Goal: Transaction & Acquisition: Book appointment/travel/reservation

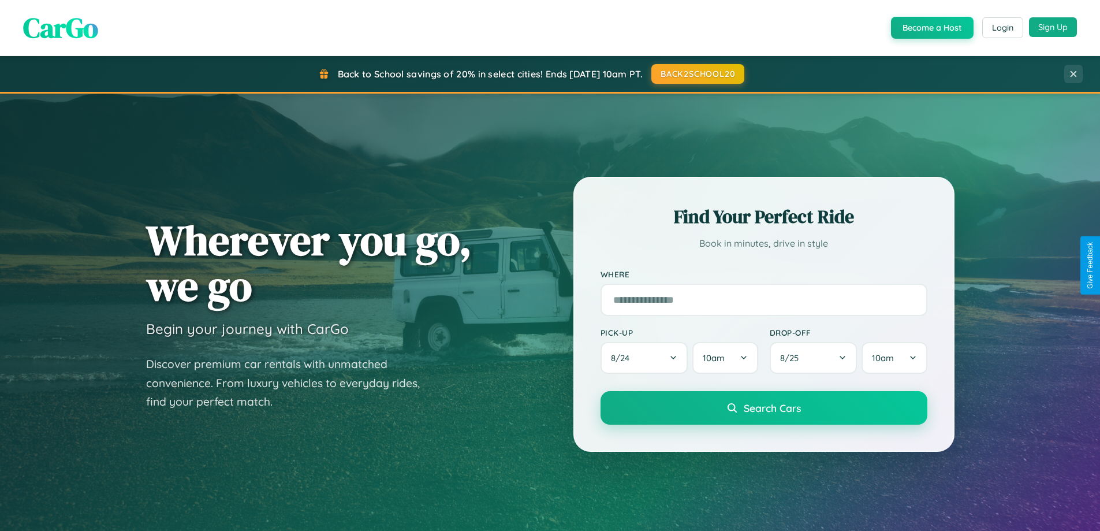
click at [1053, 27] on button "Sign Up" at bounding box center [1053, 27] width 48 height 20
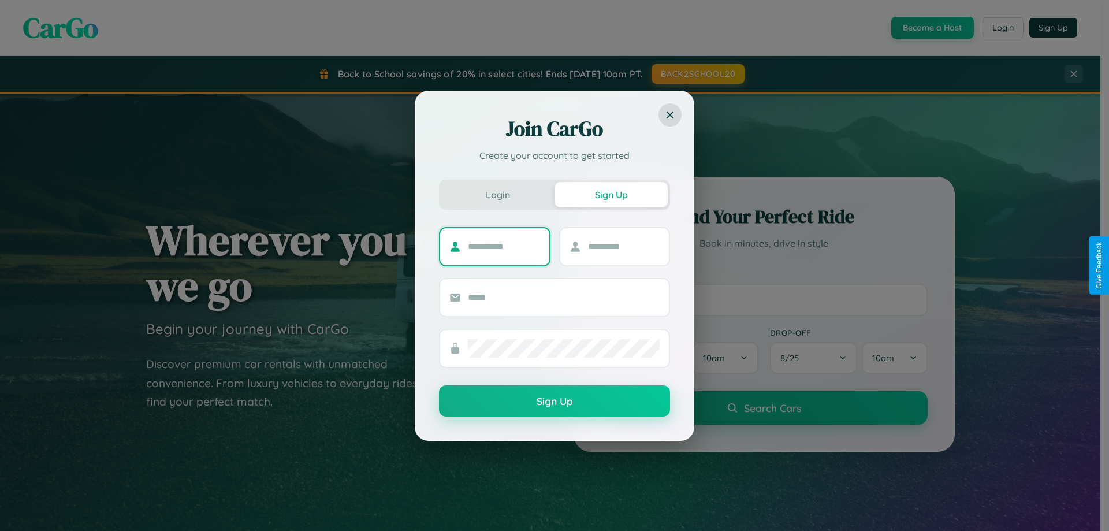
click at [504, 246] on input "text" at bounding box center [504, 246] width 72 height 18
type input "******"
click at [623, 246] on input "text" at bounding box center [624, 246] width 72 height 18
type input "********"
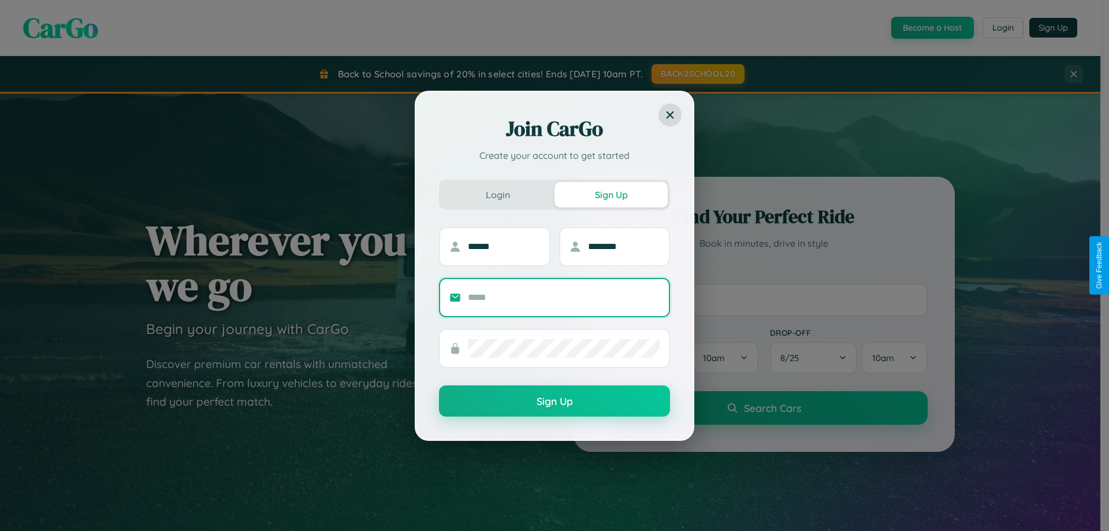
click at [564, 297] on input "text" at bounding box center [564, 297] width 192 height 18
type input "**********"
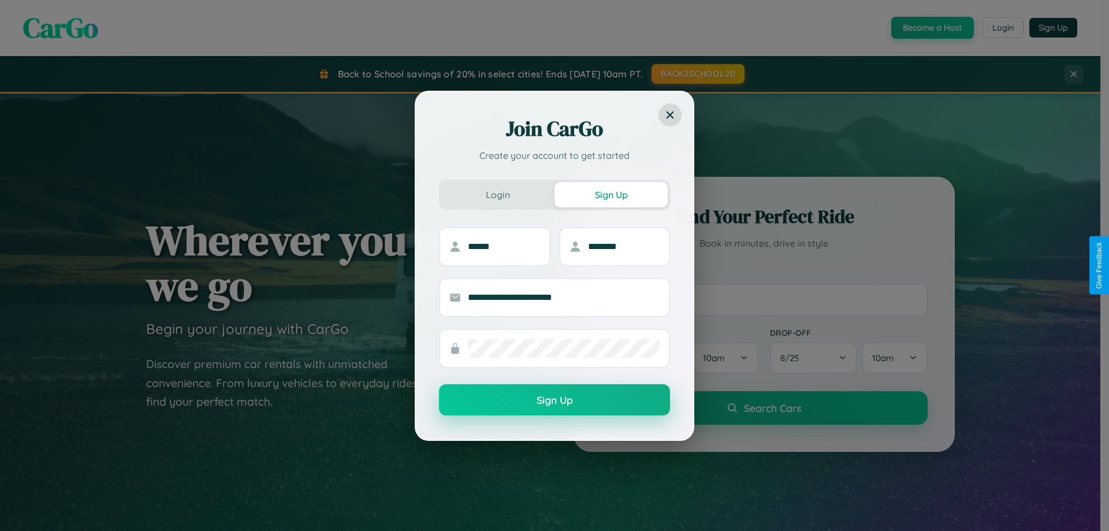
click at [554, 400] on button "Sign Up" at bounding box center [554, 399] width 231 height 31
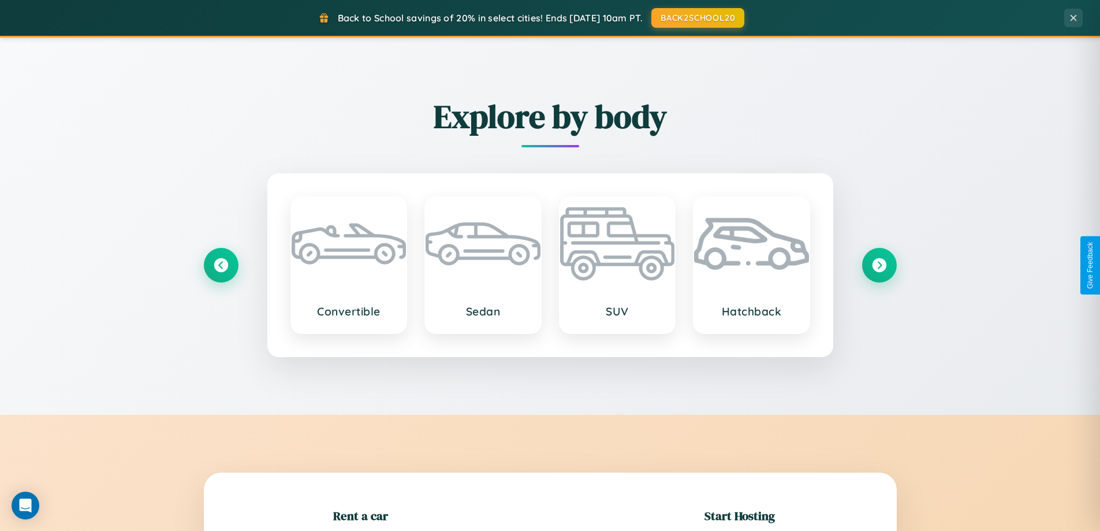
scroll to position [250, 0]
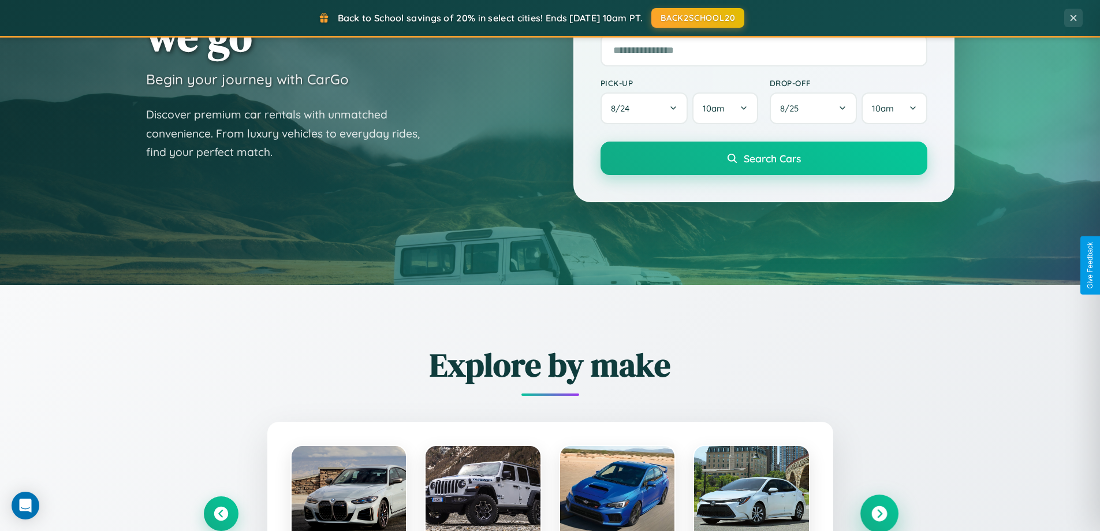
click at [879, 513] on icon at bounding box center [880, 514] width 16 height 16
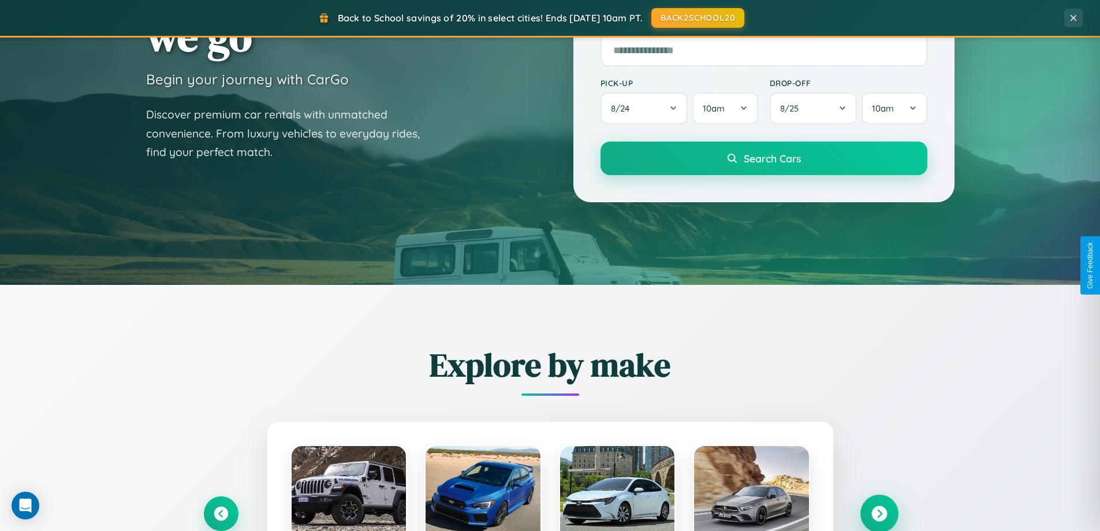
click at [879, 512] on icon at bounding box center [880, 514] width 16 height 16
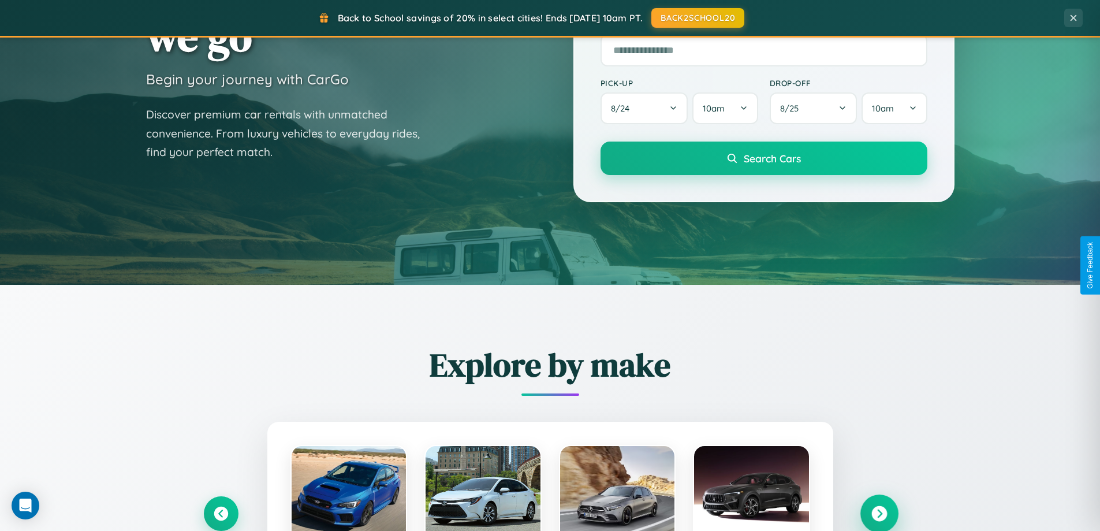
click at [879, 512] on icon at bounding box center [880, 514] width 16 height 16
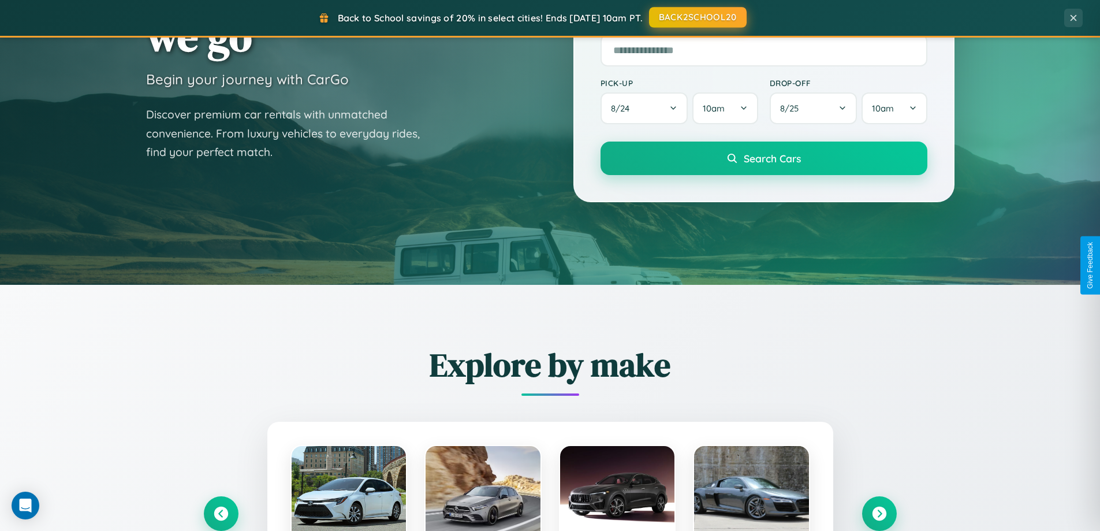
click at [697, 18] on button "BACK2SCHOOL20" at bounding box center [698, 17] width 98 height 21
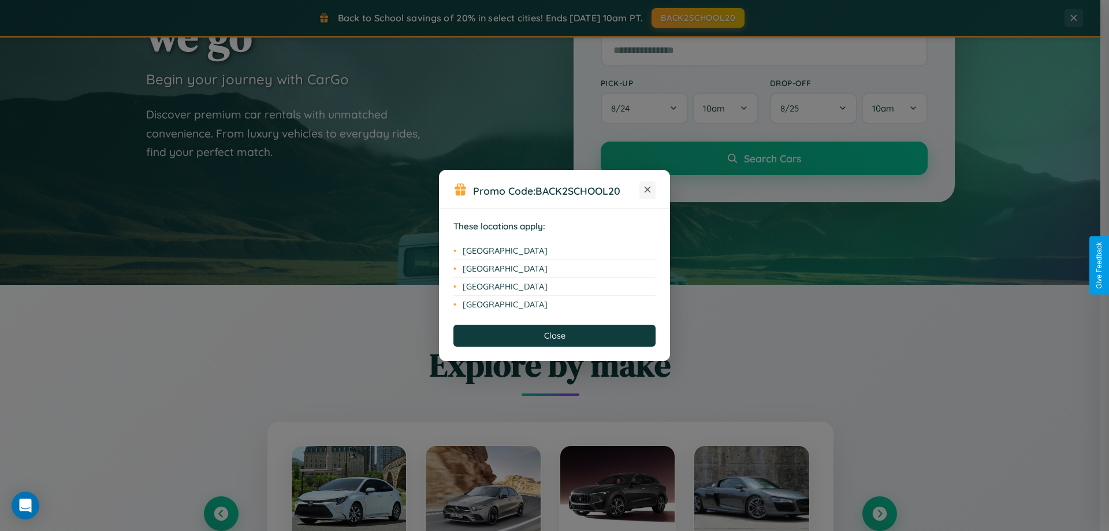
click at [647, 190] on icon at bounding box center [648, 190] width 6 height 6
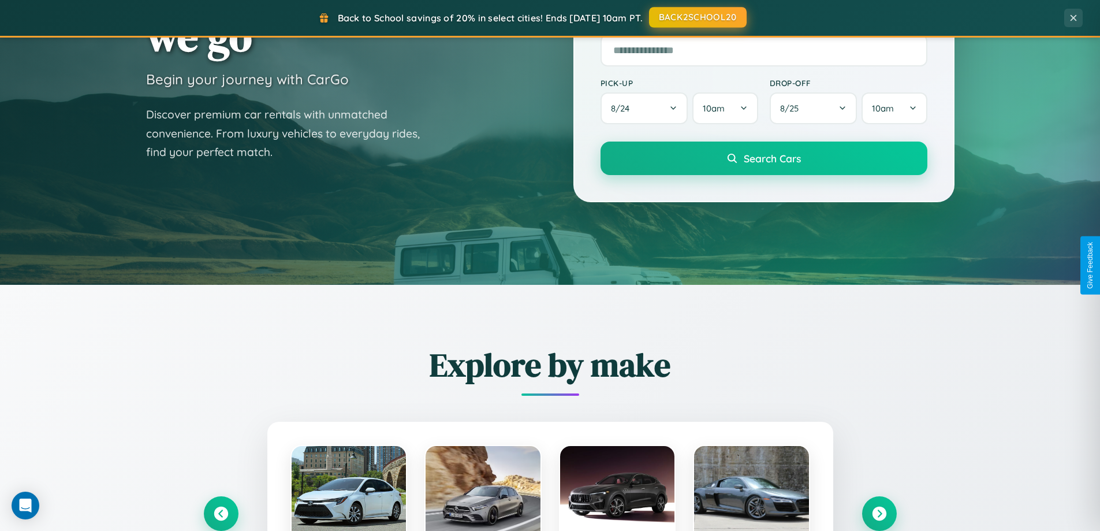
click at [697, 18] on button "BACK2SCHOOL20" at bounding box center [698, 17] width 98 height 21
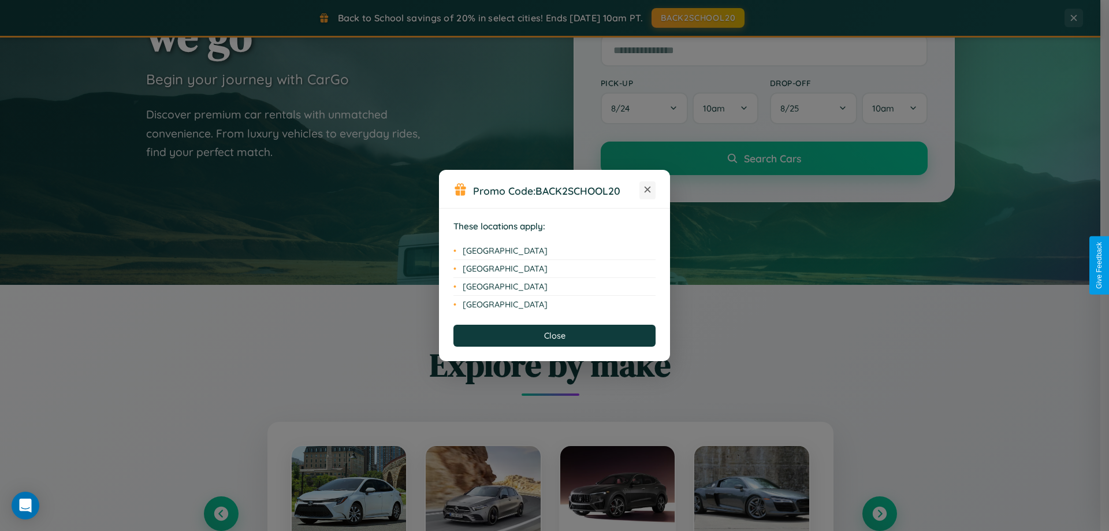
click at [647, 190] on icon at bounding box center [648, 190] width 6 height 6
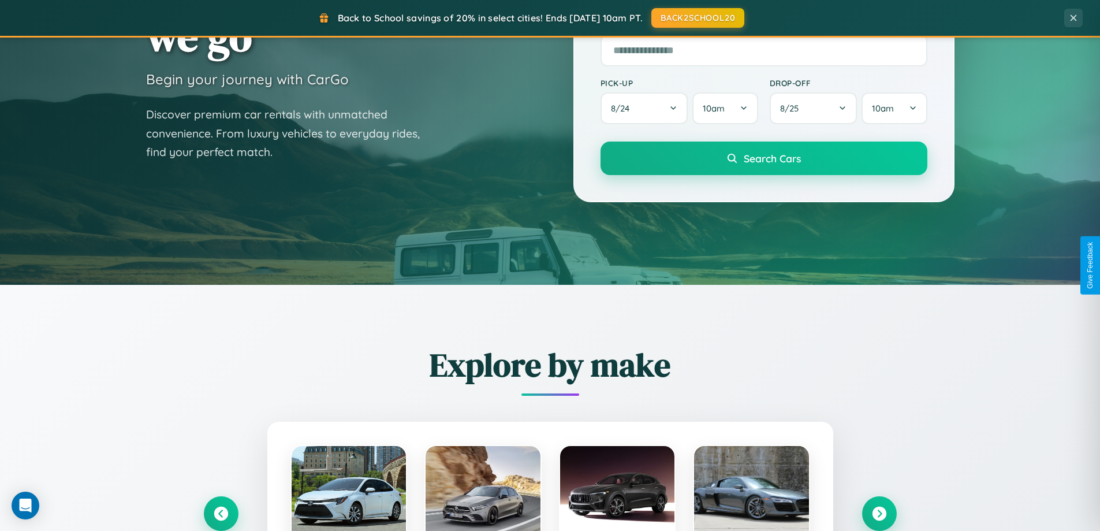
scroll to position [498, 0]
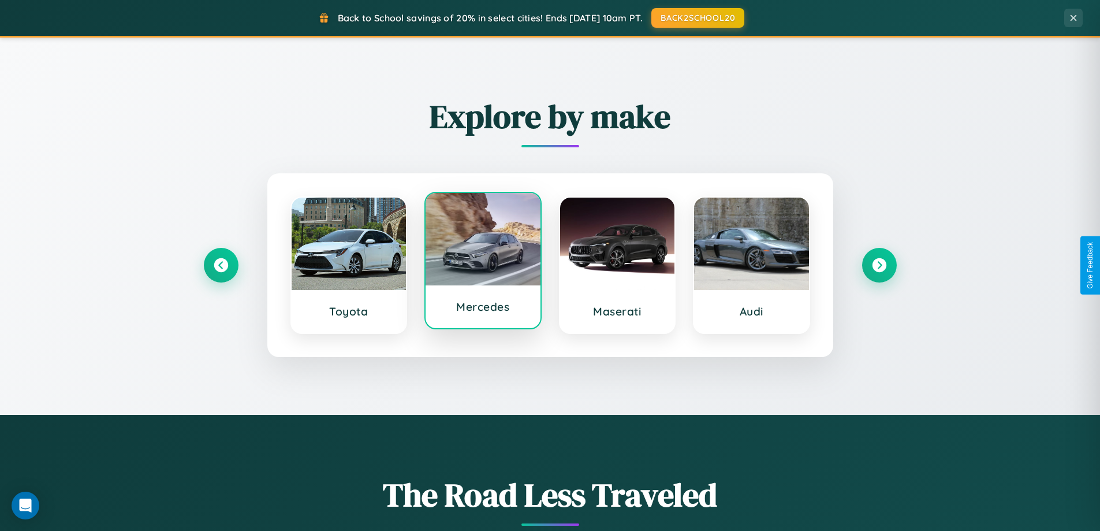
click at [483, 262] on div at bounding box center [483, 239] width 115 height 92
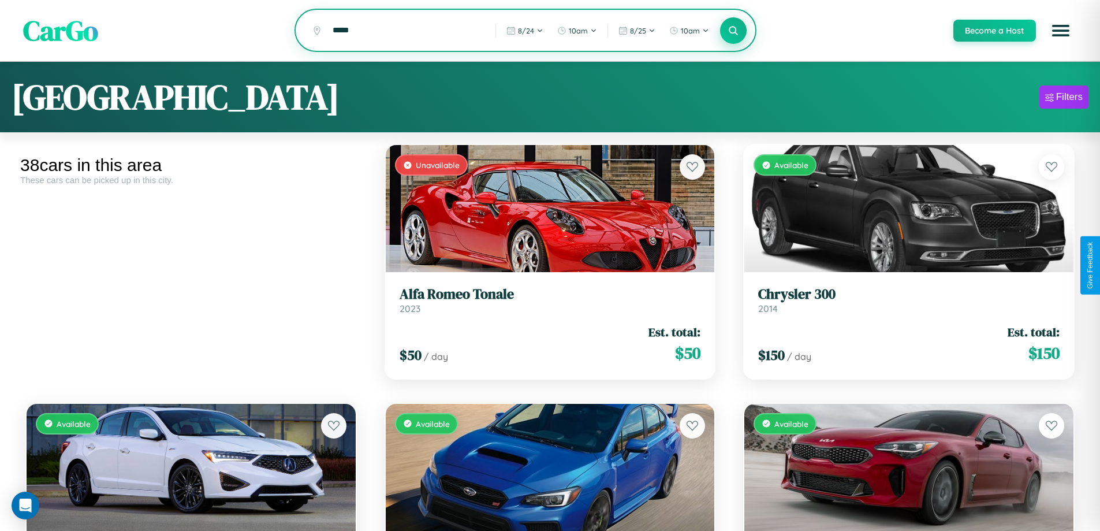
click at [733, 31] on icon at bounding box center [733, 30] width 11 height 11
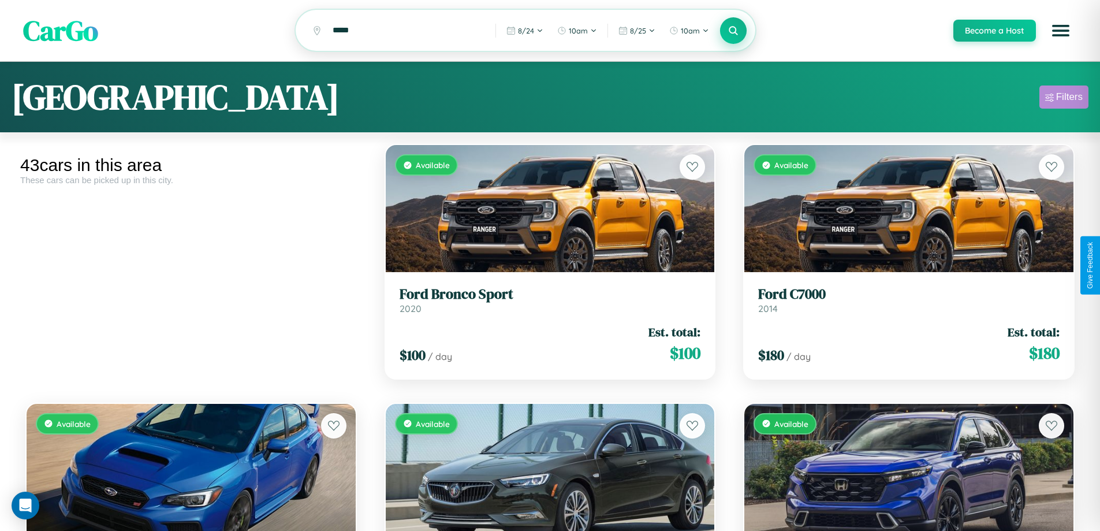
click at [1064, 99] on div "Filters" at bounding box center [1069, 97] width 27 height 12
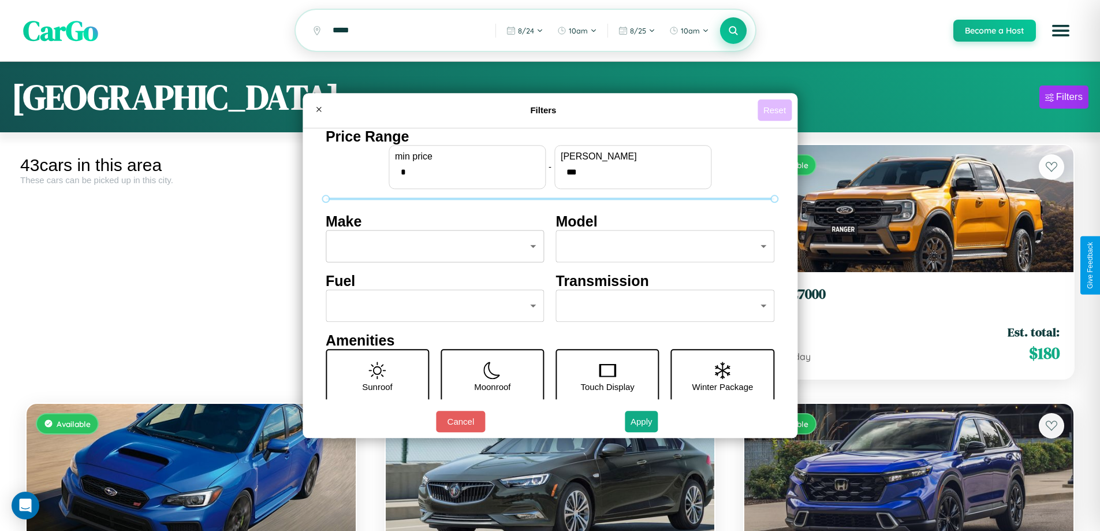
click at [776, 110] on button "Reset" at bounding box center [775, 109] width 34 height 21
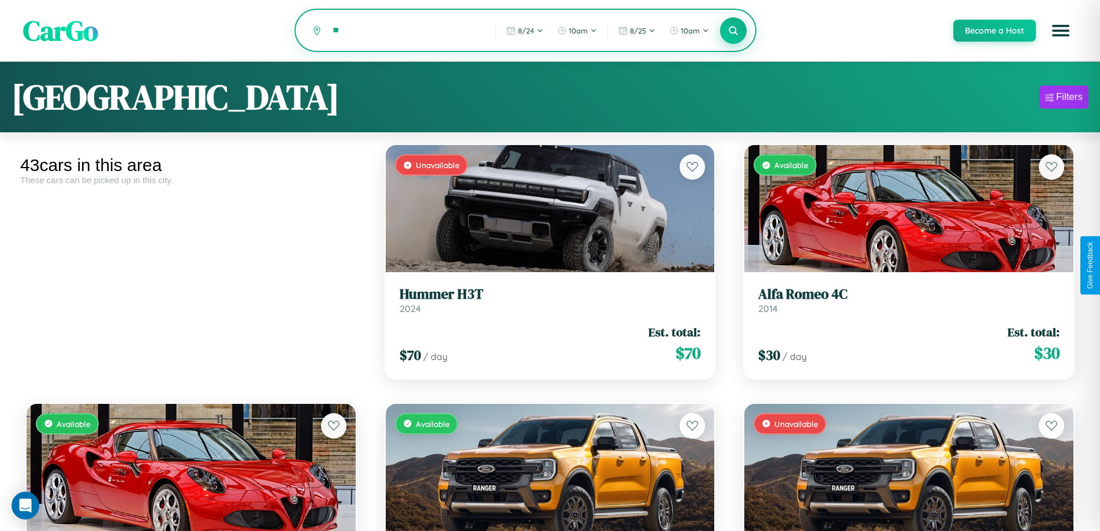
type input "*"
type input "*****"
click at [733, 31] on icon at bounding box center [733, 30] width 11 height 11
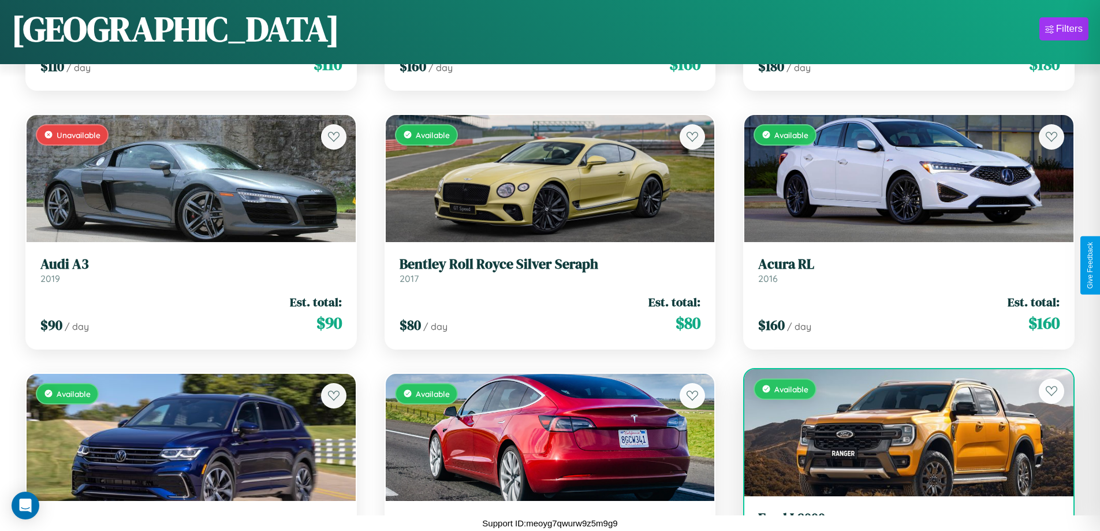
scroll to position [1714, 0]
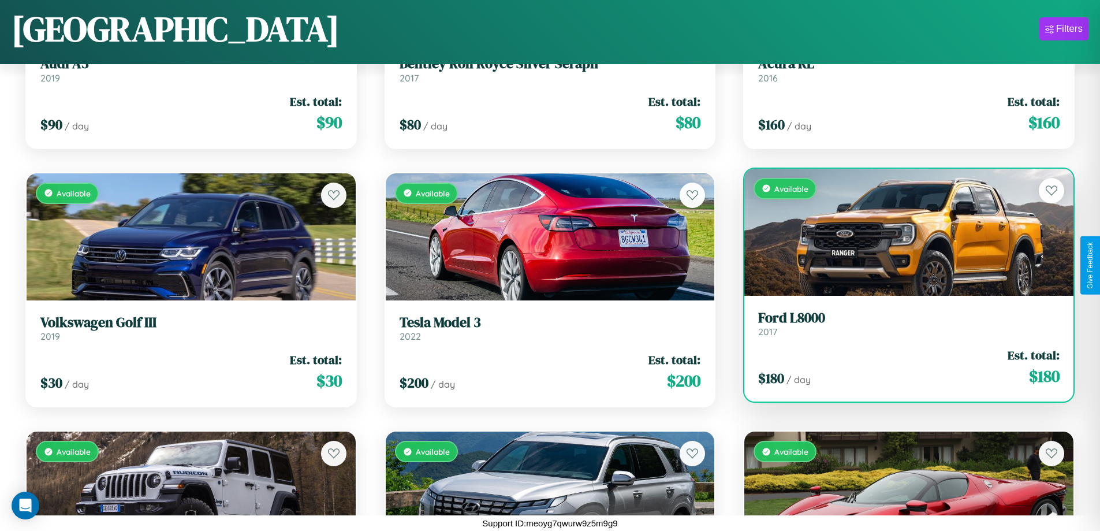
click at [902, 371] on div "$ 180 / day Est. total: $ 180" at bounding box center [908, 367] width 301 height 41
click at [902, 367] on div "$ 180 / day Est. total: $ 180" at bounding box center [908, 367] width 301 height 41
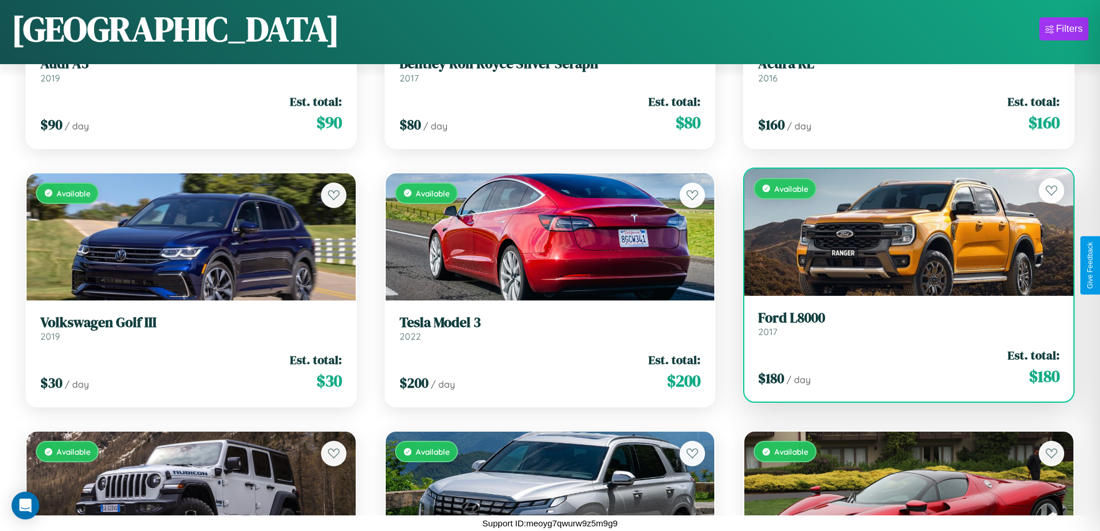
click at [902, 367] on div "$ 180 / day Est. total: $ 180" at bounding box center [908, 367] width 301 height 41
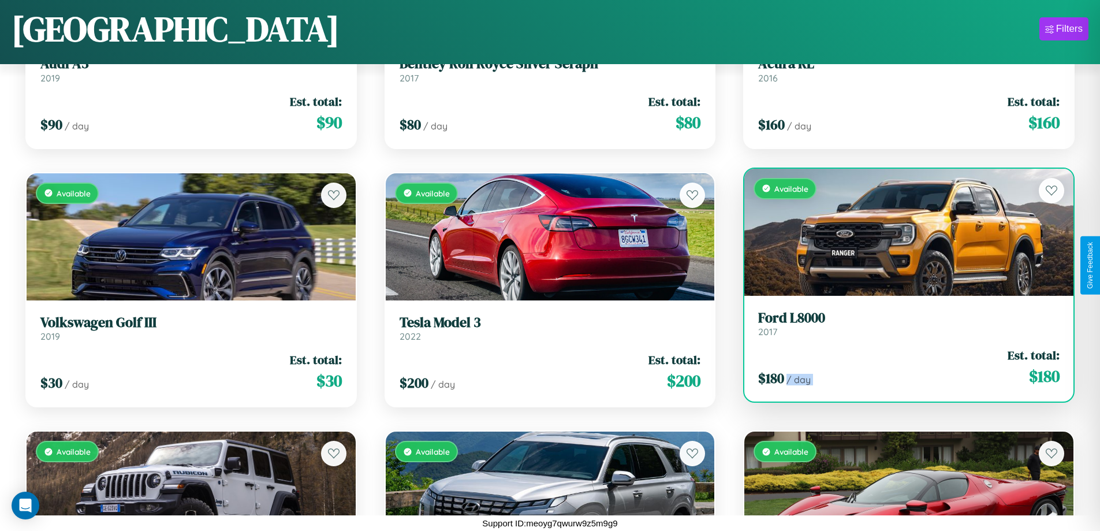
click at [902, 367] on div "$ 180 / day Est. total: $ 180" at bounding box center [908, 367] width 301 height 41
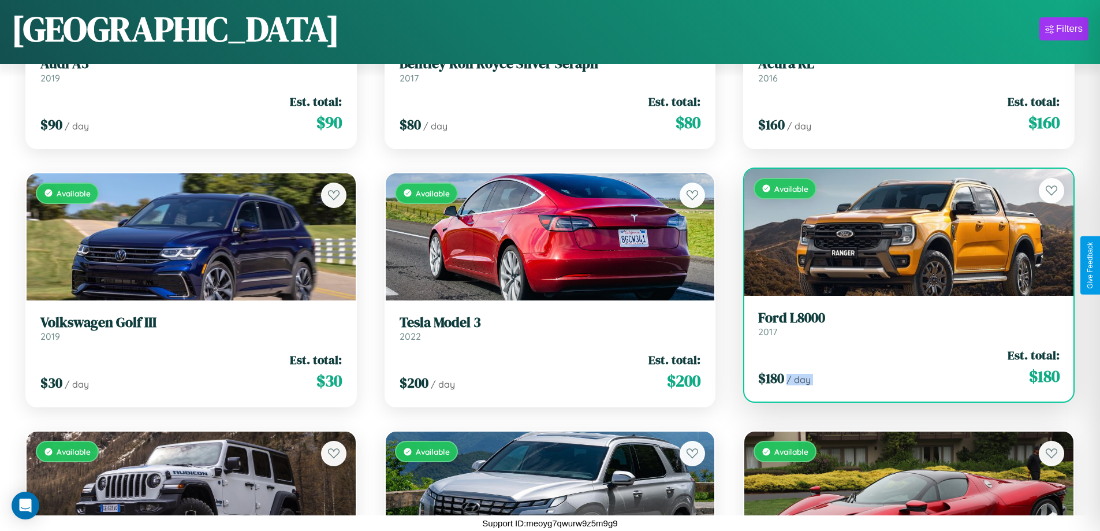
click at [902, 367] on div "$ 180 / day Est. total: $ 180" at bounding box center [908, 367] width 301 height 41
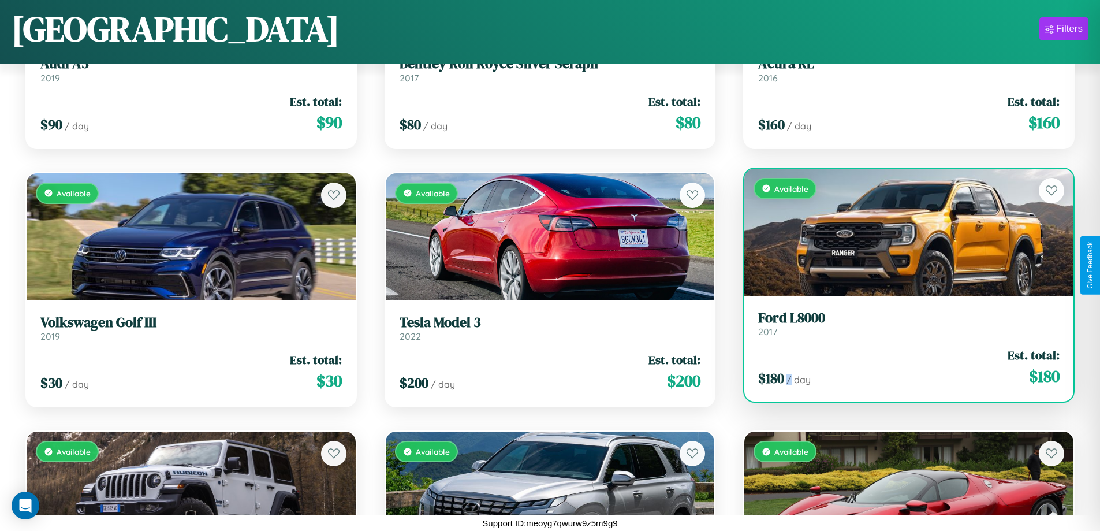
click at [902, 367] on div "$ 180 / day Est. total: $ 180" at bounding box center [908, 367] width 301 height 41
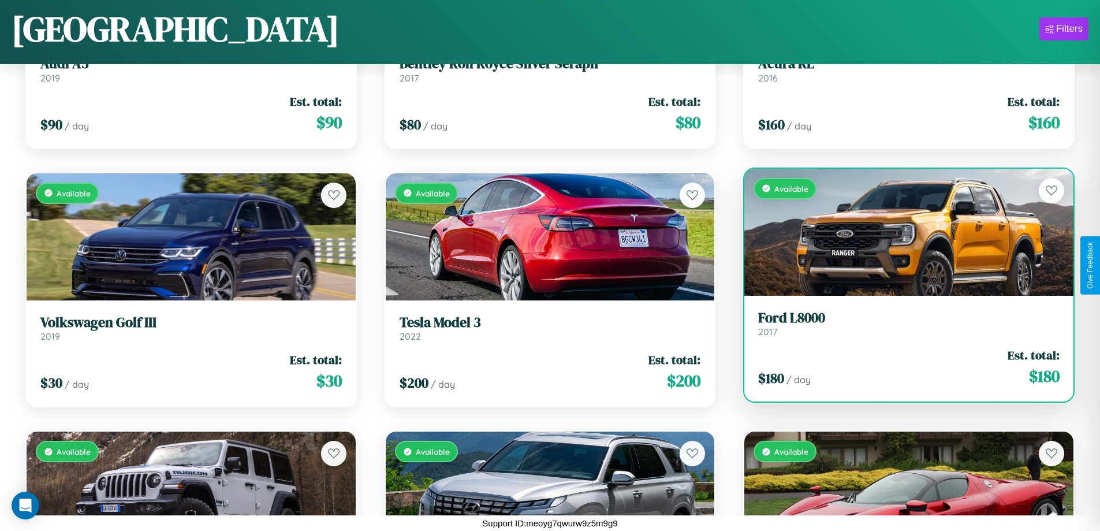
click at [902, 323] on h3 "Ford L8000" at bounding box center [908, 318] width 301 height 17
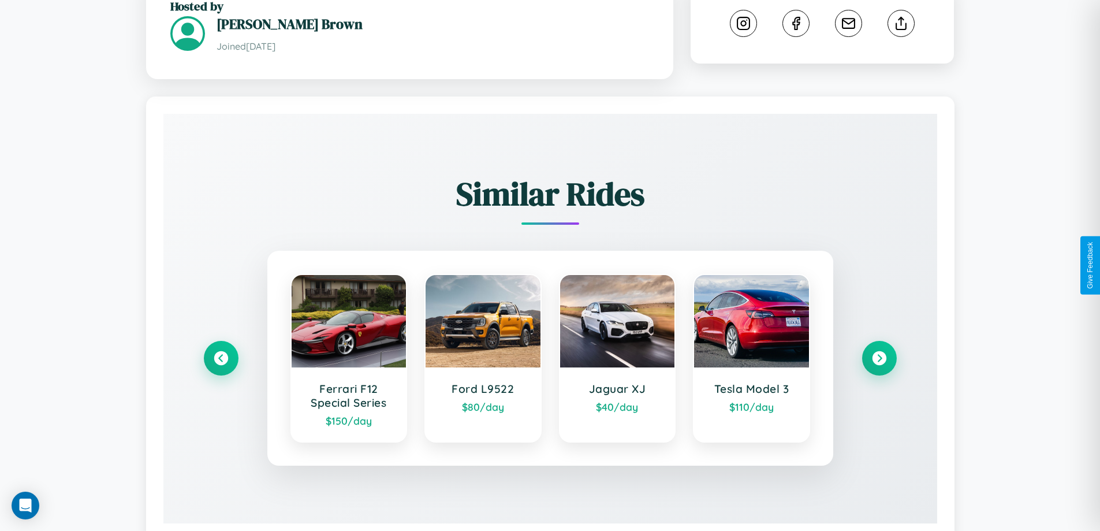
scroll to position [658, 0]
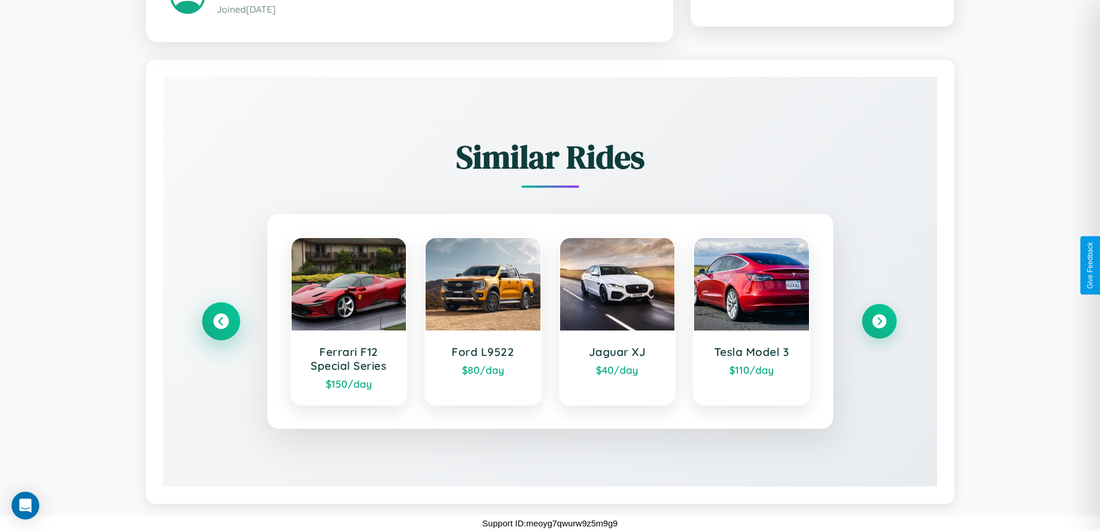
click at [221, 321] on icon at bounding box center [221, 322] width 16 height 16
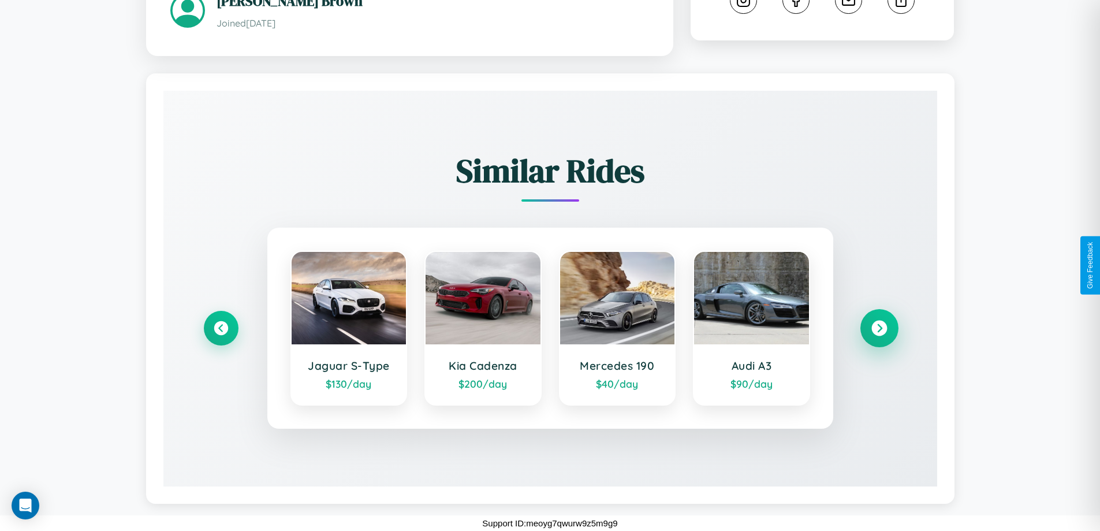
click at [879, 328] on icon at bounding box center [880, 329] width 16 height 16
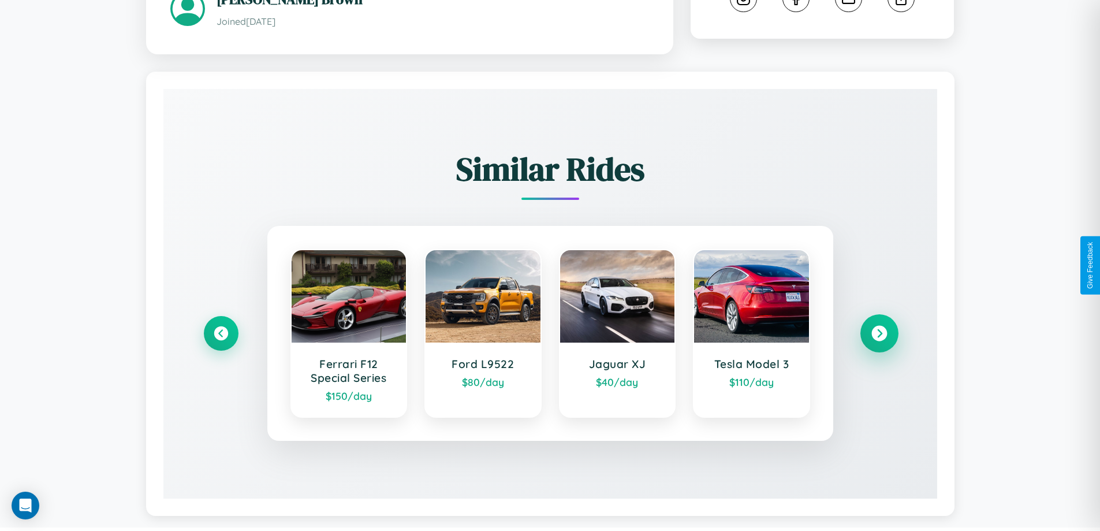
click at [879, 335] on icon at bounding box center [880, 334] width 16 height 16
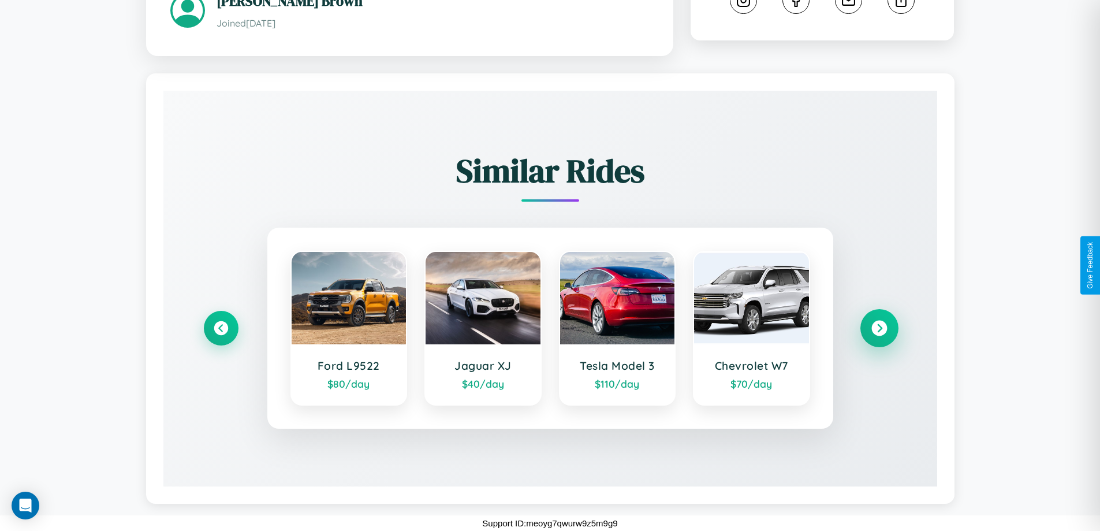
click at [879, 328] on icon at bounding box center [880, 329] width 16 height 16
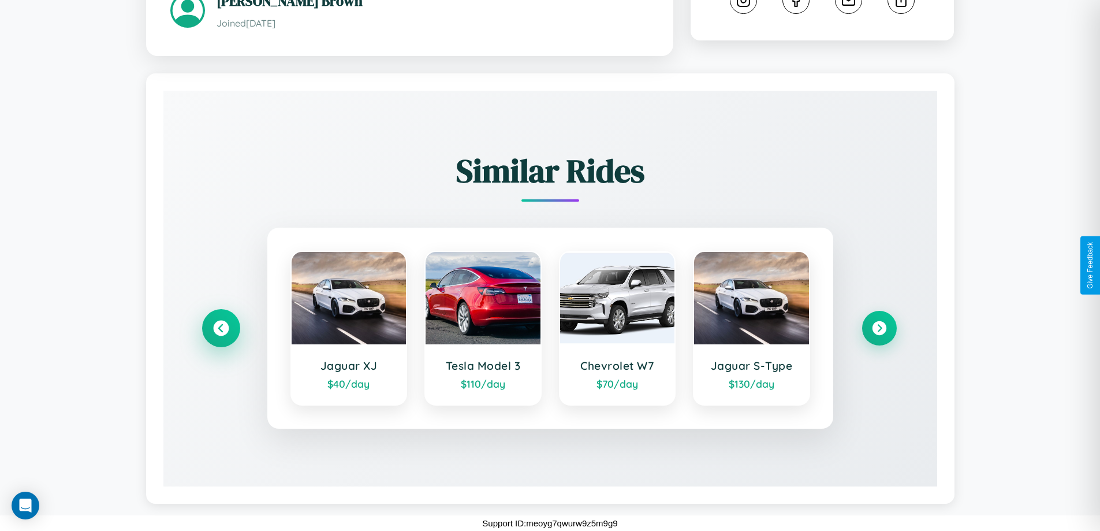
click at [221, 328] on icon at bounding box center [221, 329] width 16 height 16
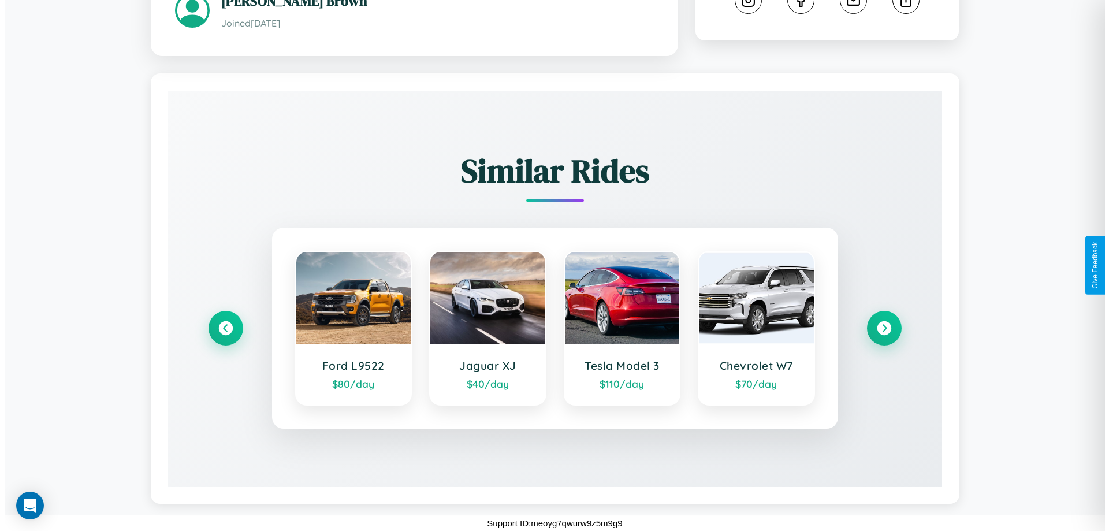
scroll to position [0, 0]
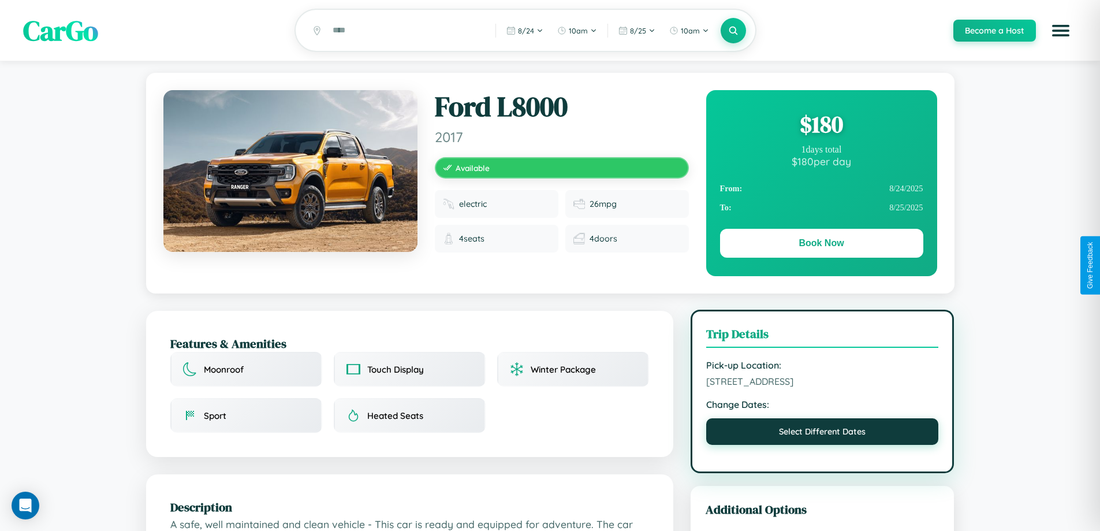
click at [822, 434] on button "Select Different Dates" at bounding box center [822, 431] width 233 height 27
select select "*"
select select "****"
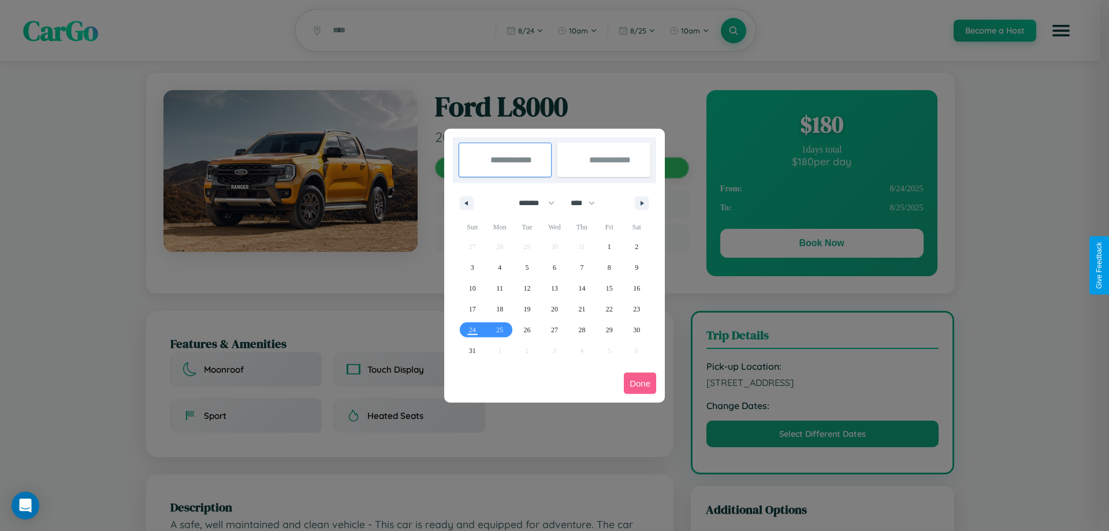
click at [531, 203] on select "******* ******** ***** ***** *** **** **** ****** ********* ******* ******** **…" at bounding box center [534, 202] width 49 height 19
select select "*"
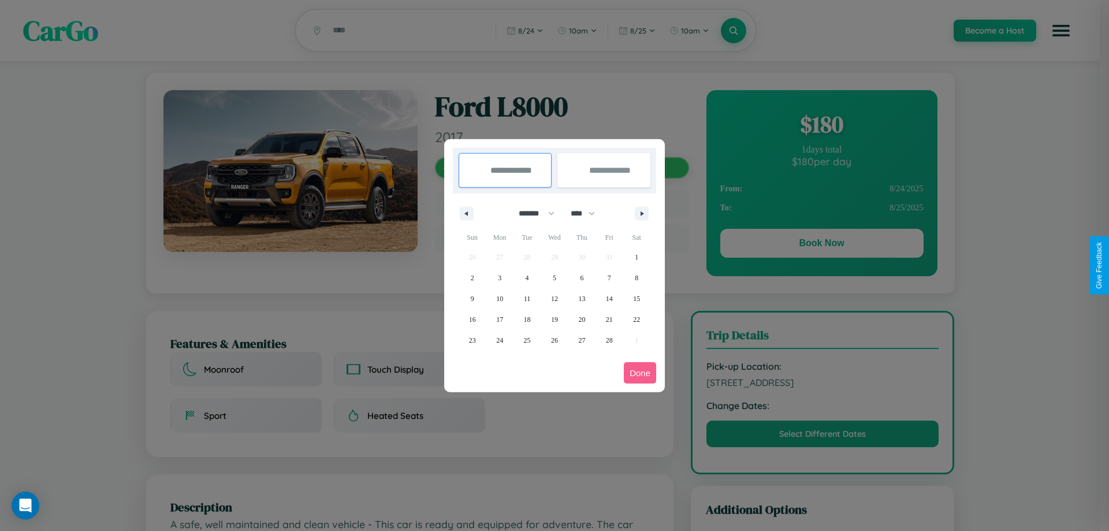
click at [588, 213] on select "**** **** **** **** **** **** **** **** **** **** **** **** **** **** **** ****…" at bounding box center [582, 213] width 35 height 19
select select "****"
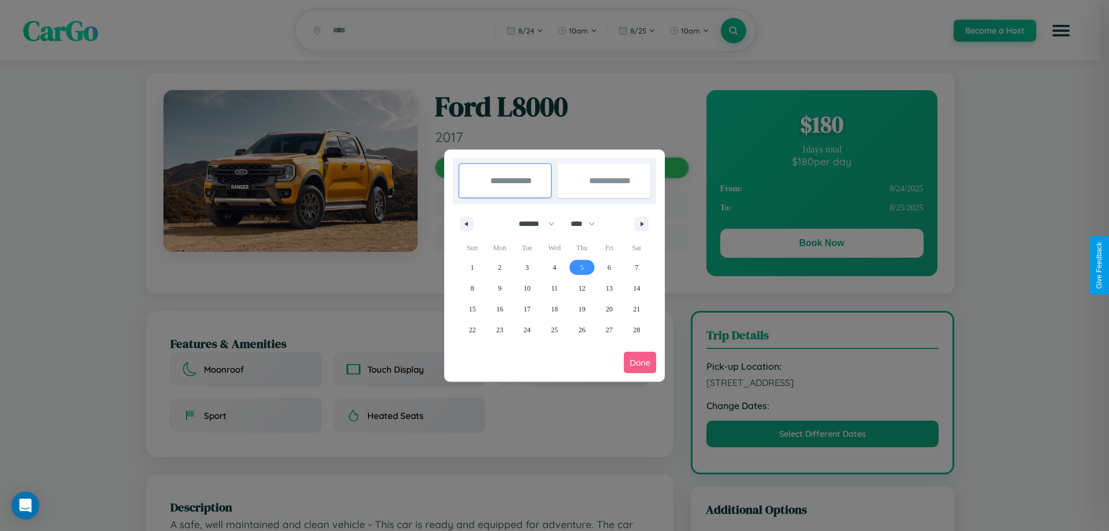
click at [582, 267] on span "5" at bounding box center [581, 267] width 3 height 21
type input "**********"
click at [582, 288] on span "12" at bounding box center [581, 288] width 7 height 21
type input "**********"
click at [640, 362] on button "Done" at bounding box center [640, 362] width 32 height 21
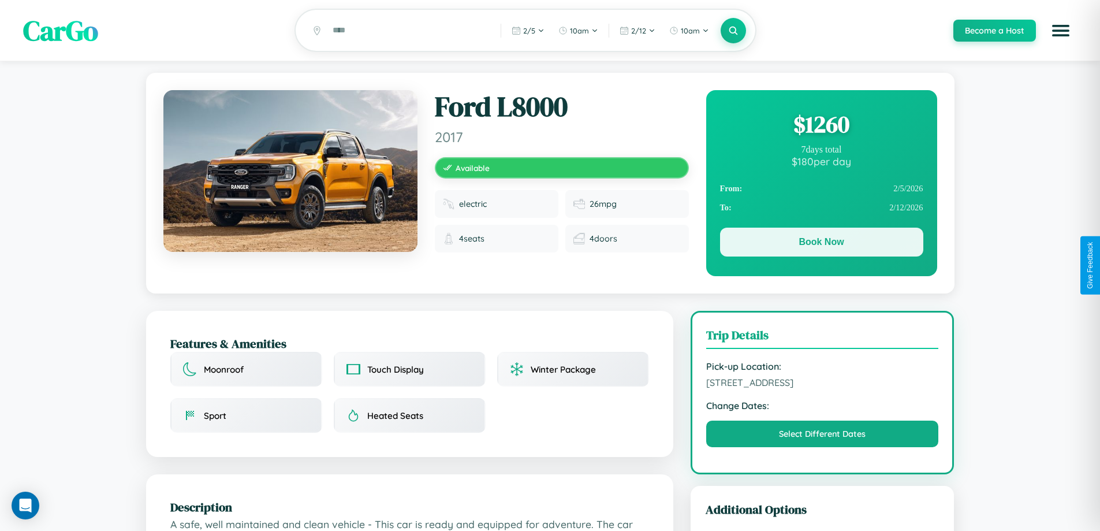
click at [821, 244] on button "Book Now" at bounding box center [821, 242] width 203 height 29
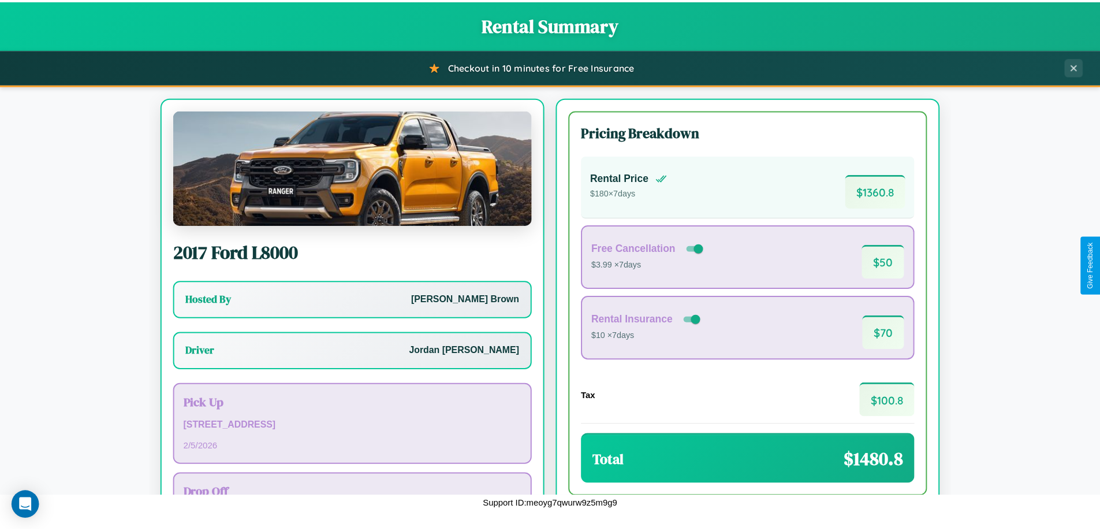
scroll to position [83, 0]
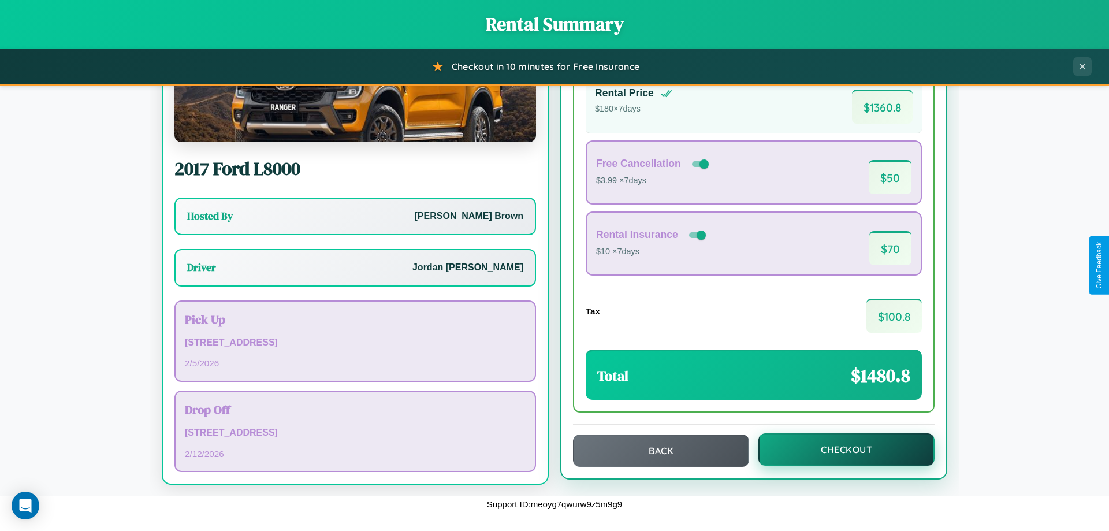
click at [839, 449] on button "Checkout" at bounding box center [846, 449] width 176 height 32
